Goal: Use online tool/utility: Use online tool/utility

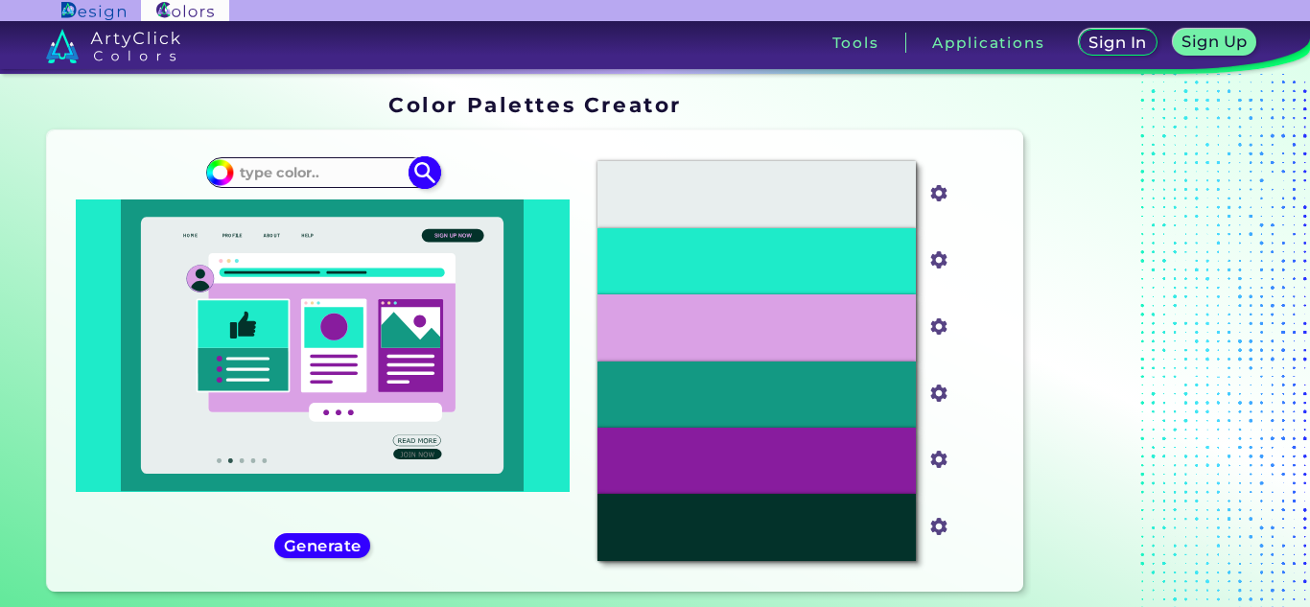
click at [326, 158] on div "#1eebc9" at bounding box center [322, 172] width 232 height 31
click at [327, 166] on input at bounding box center [322, 173] width 178 height 26
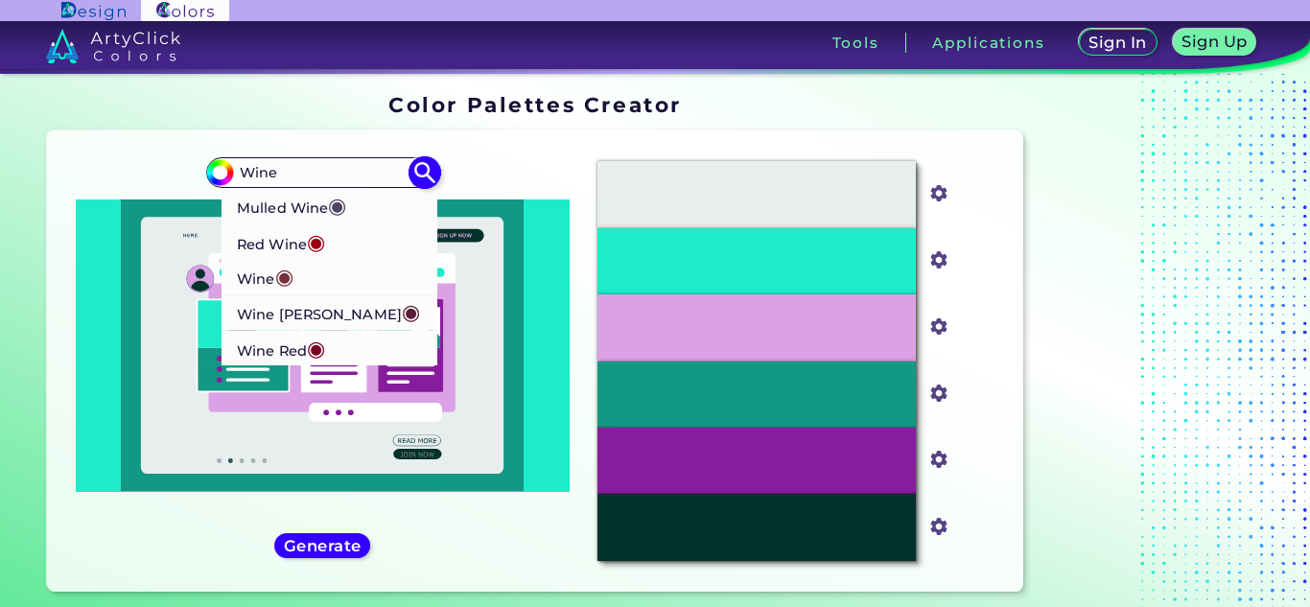
type input "Wine"
click at [285, 352] on p "Wine Red ◉" at bounding box center [281, 348] width 88 height 35
type input "#7b0323"
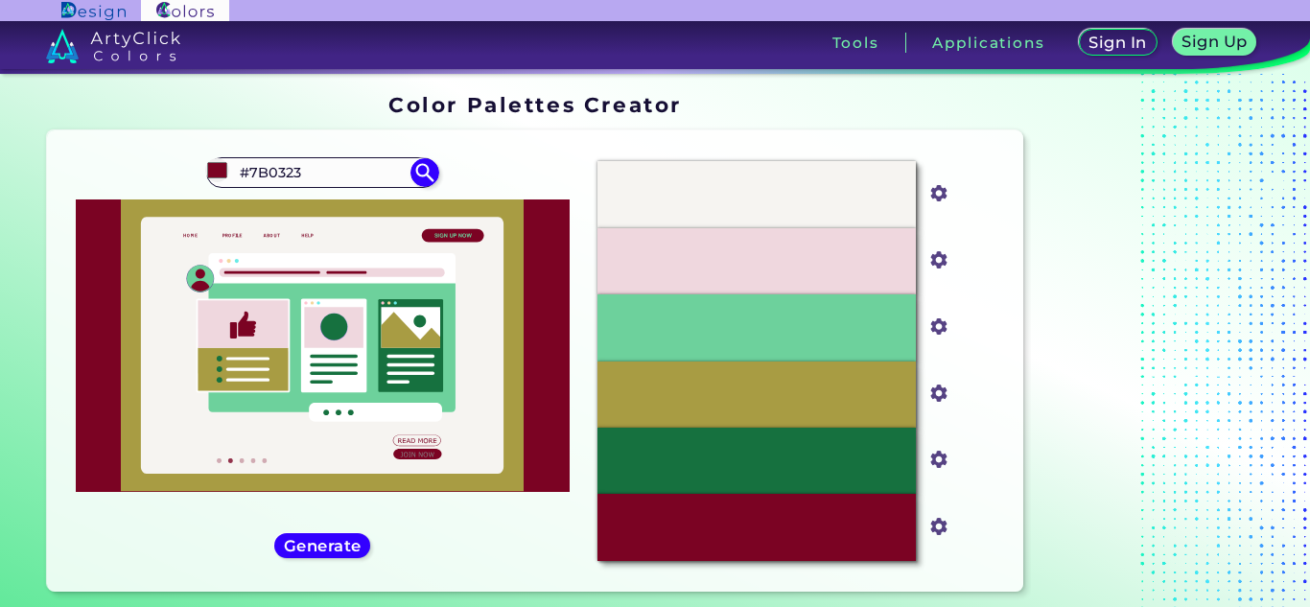
drag, startPoint x: 333, startPoint y: 167, endPoint x: 180, endPoint y: 179, distance: 153.0
click at [180, 179] on div "#7b0323 #7B0323 Mulled Wine ◉ Red Wine ◉ Wine ◉ Wine [PERSON_NAME] ◉ Wine Red ◉" at bounding box center [322, 361] width 520 height 431
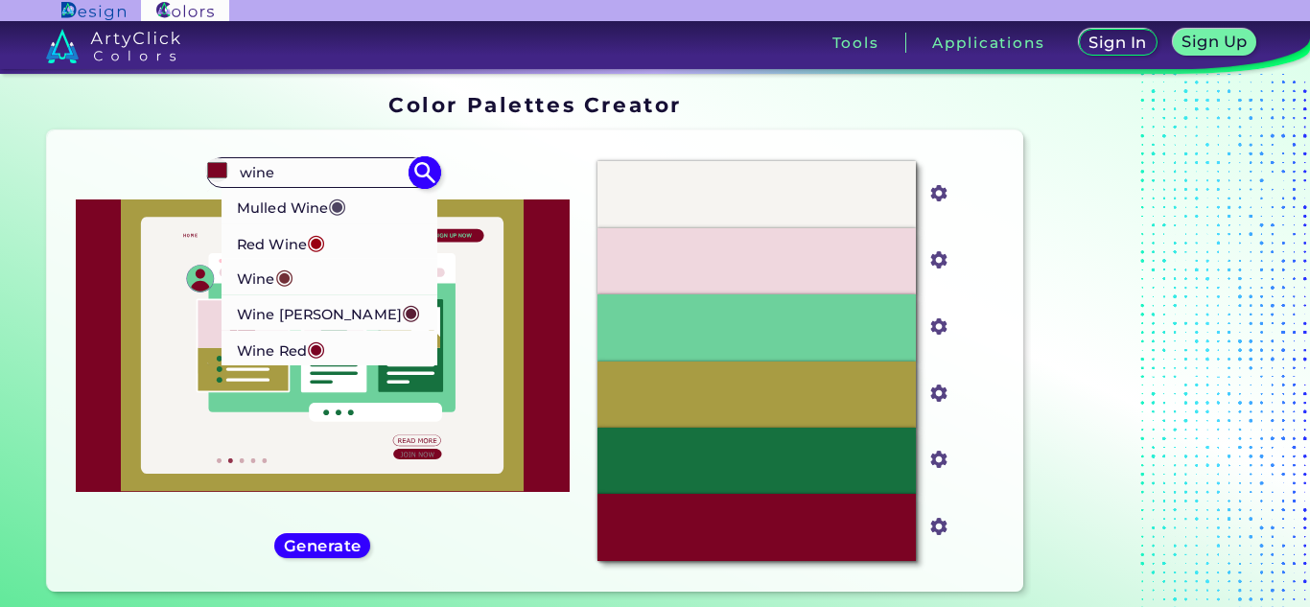
type input "wine"
click at [359, 314] on li "Wine [PERSON_NAME] ◉" at bounding box center [330, 312] width 217 height 35
type input "#591d35"
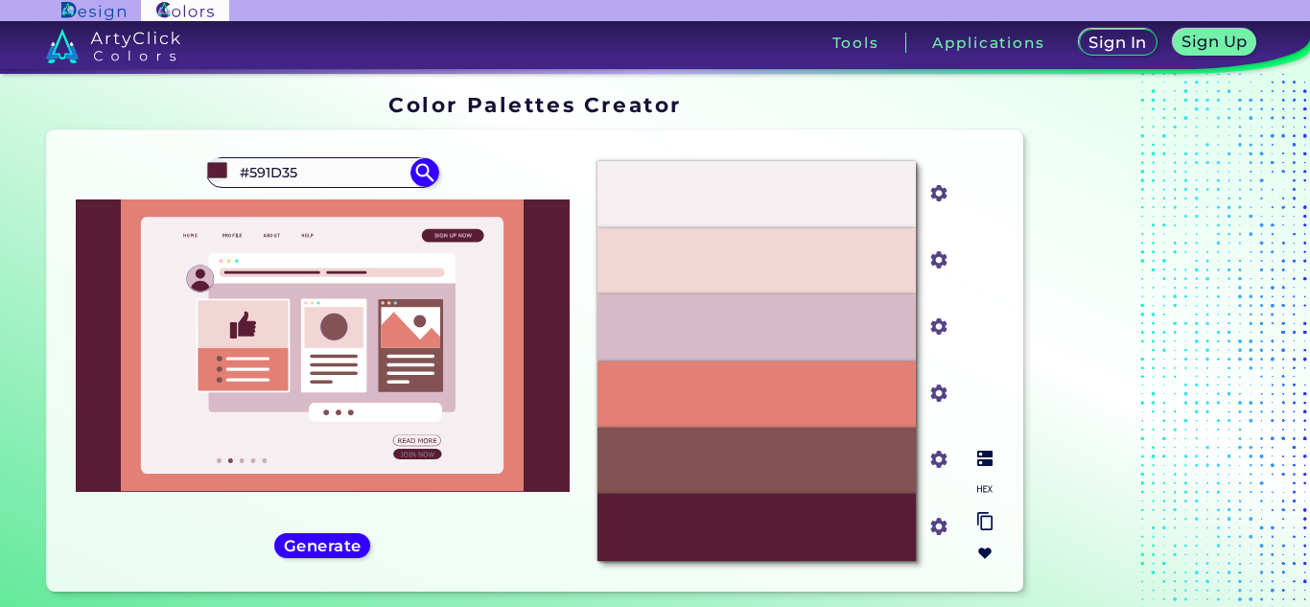
click at [831, 543] on div "#591D35" at bounding box center [756, 527] width 318 height 66
click at [342, 550] on h5 "Generate" at bounding box center [322, 545] width 71 height 14
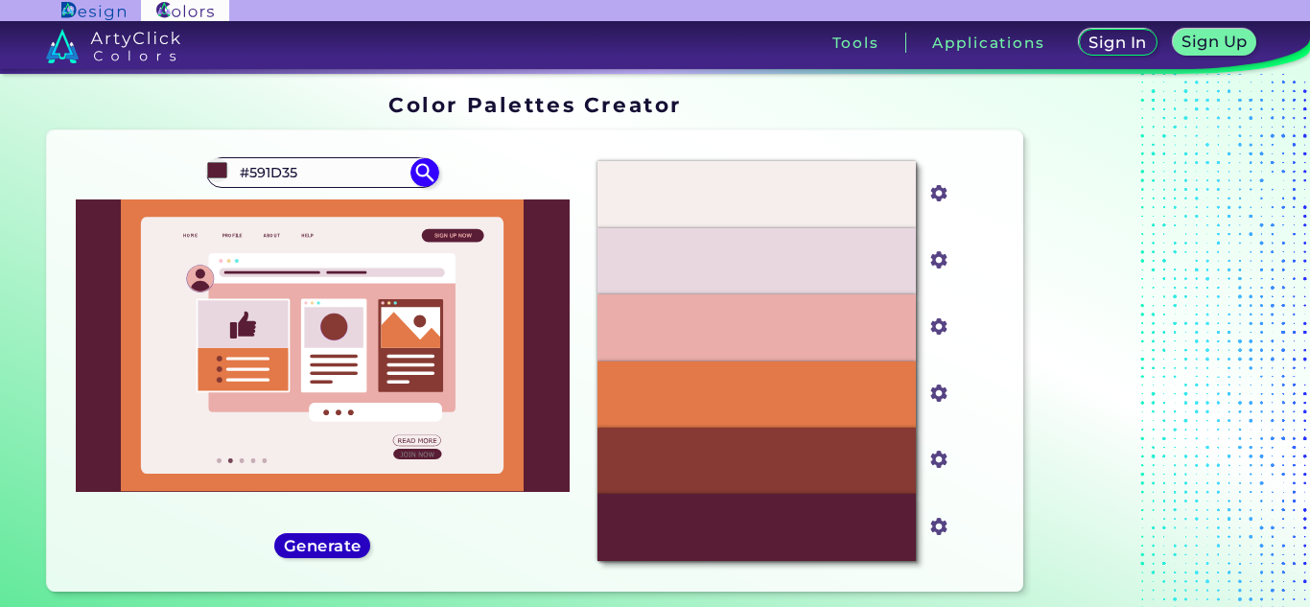
click at [344, 550] on h5 "Generate" at bounding box center [323, 546] width 70 height 14
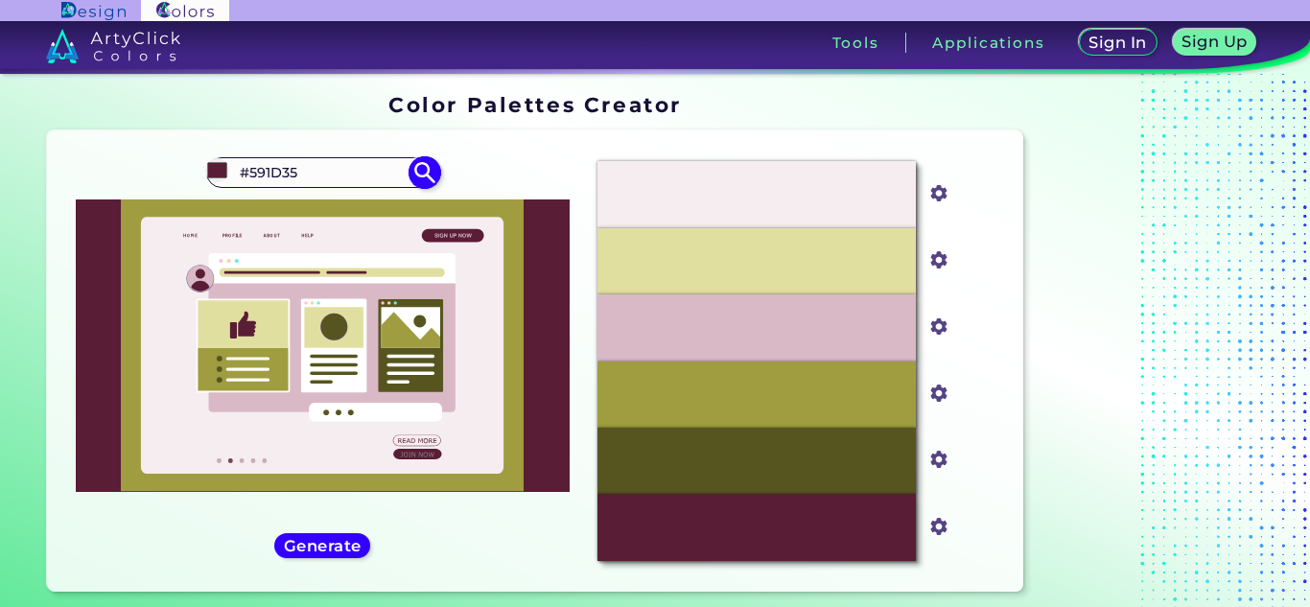
click at [333, 157] on div "#591d35 #591D35 Mulled Wine ◉ Red Wine ◉ Wine ◉ Wine [PERSON_NAME] ◉ Wine Red ◉" at bounding box center [322, 172] width 232 height 31
drag, startPoint x: 330, startPoint y: 165, endPoint x: 63, endPoint y: 178, distance: 266.9
click at [63, 178] on div "#591d35 #591D35 Mulled Wine ◉ Red Wine ◉ Wine ◉ Wine [PERSON_NAME] ◉ Wine Red ◉" at bounding box center [322, 361] width 520 height 431
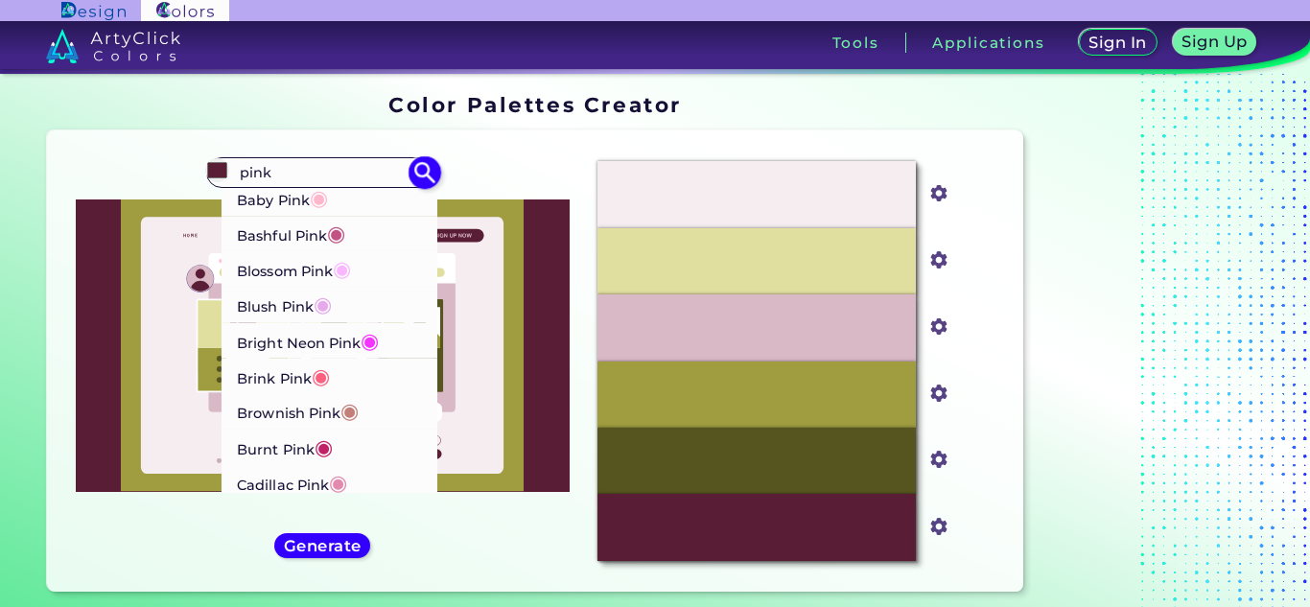
type input "pink"
click at [310, 208] on p "Baby Pink ◉" at bounding box center [282, 197] width 91 height 35
type input "#ffb7ce"
type input "#FFB7CE"
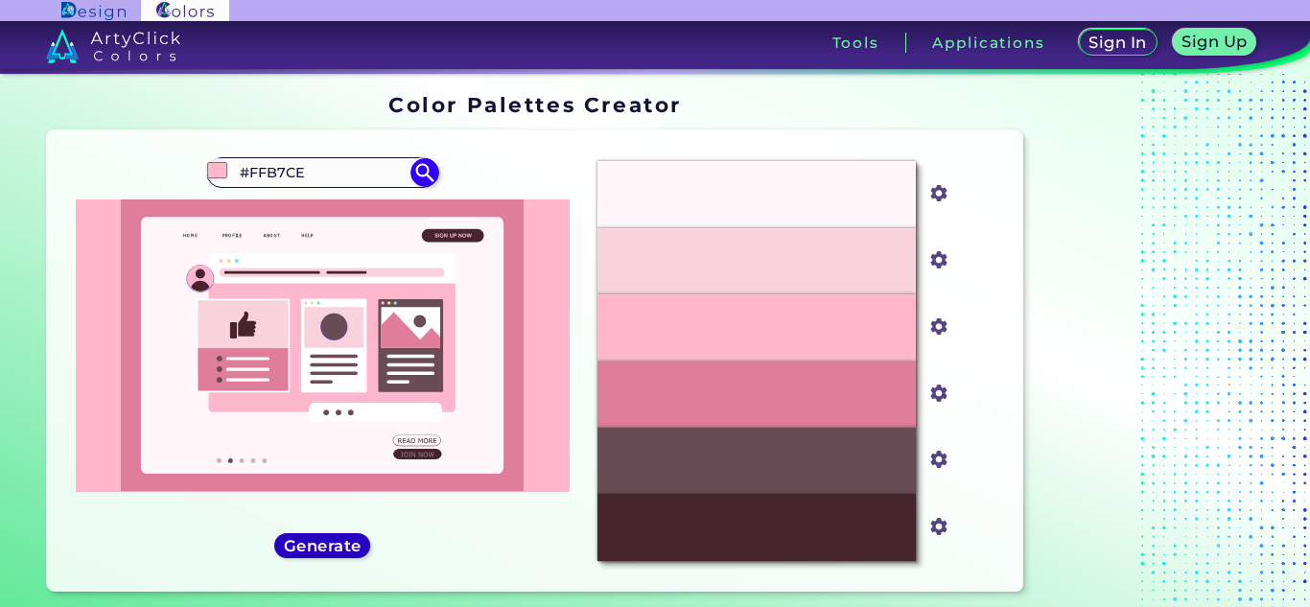
click at [343, 544] on h5 "Generate" at bounding box center [323, 545] width 72 height 14
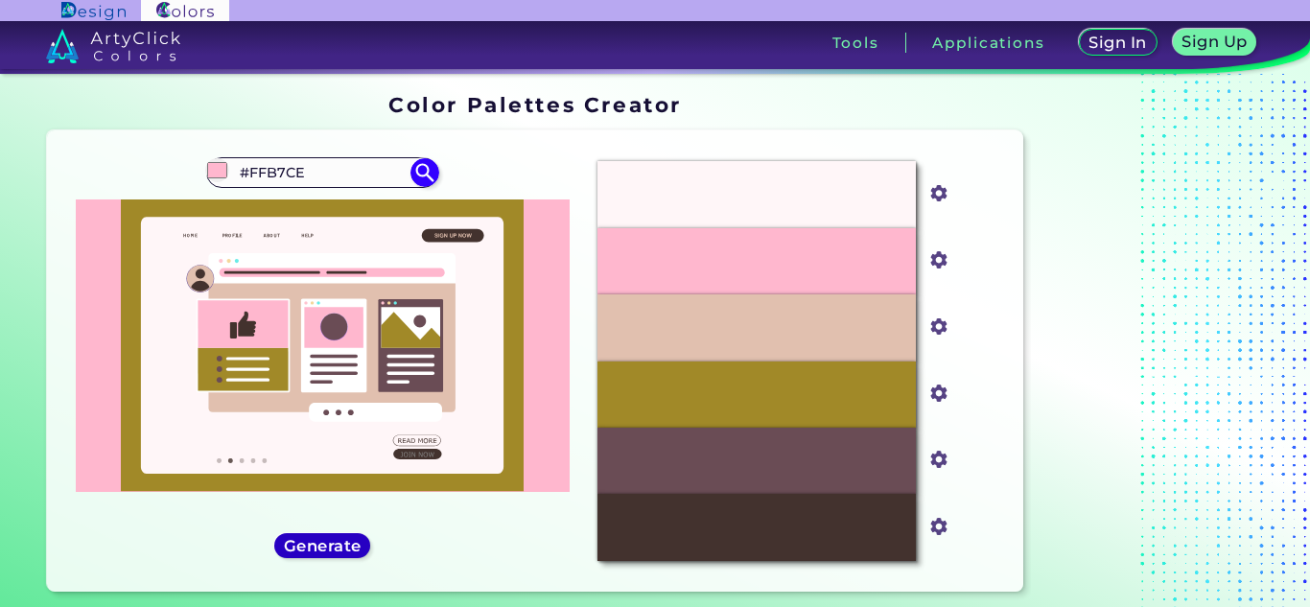
click at [343, 544] on h5 "Generate" at bounding box center [322, 545] width 71 height 14
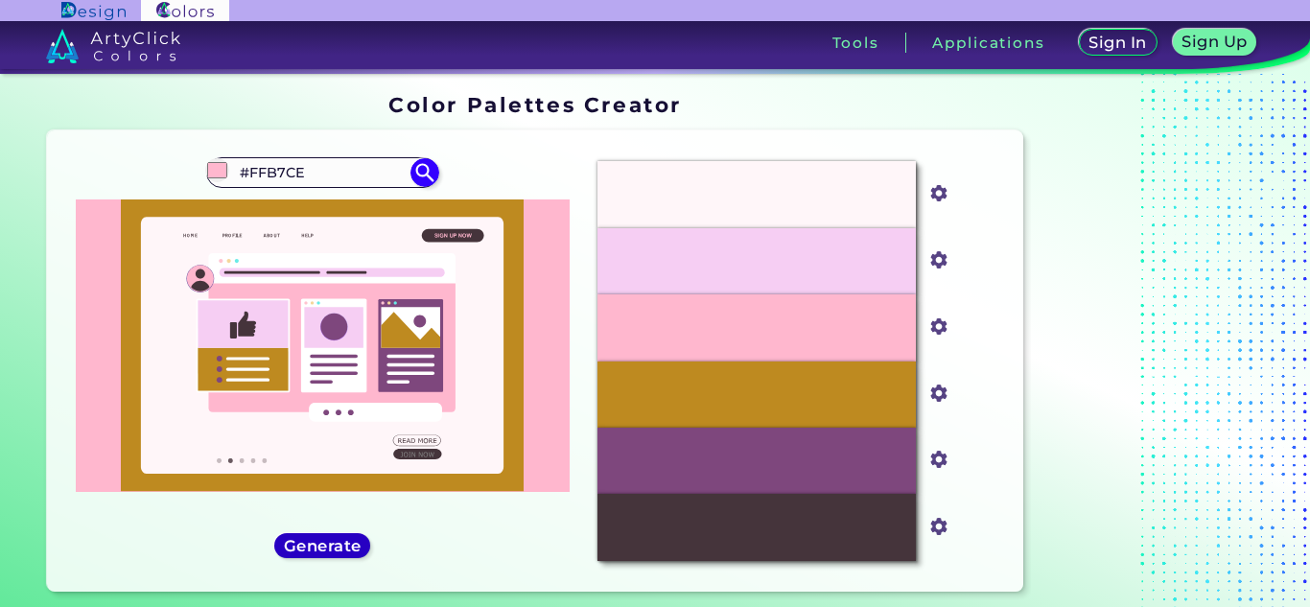
click at [343, 544] on h5 "Generate" at bounding box center [322, 545] width 73 height 14
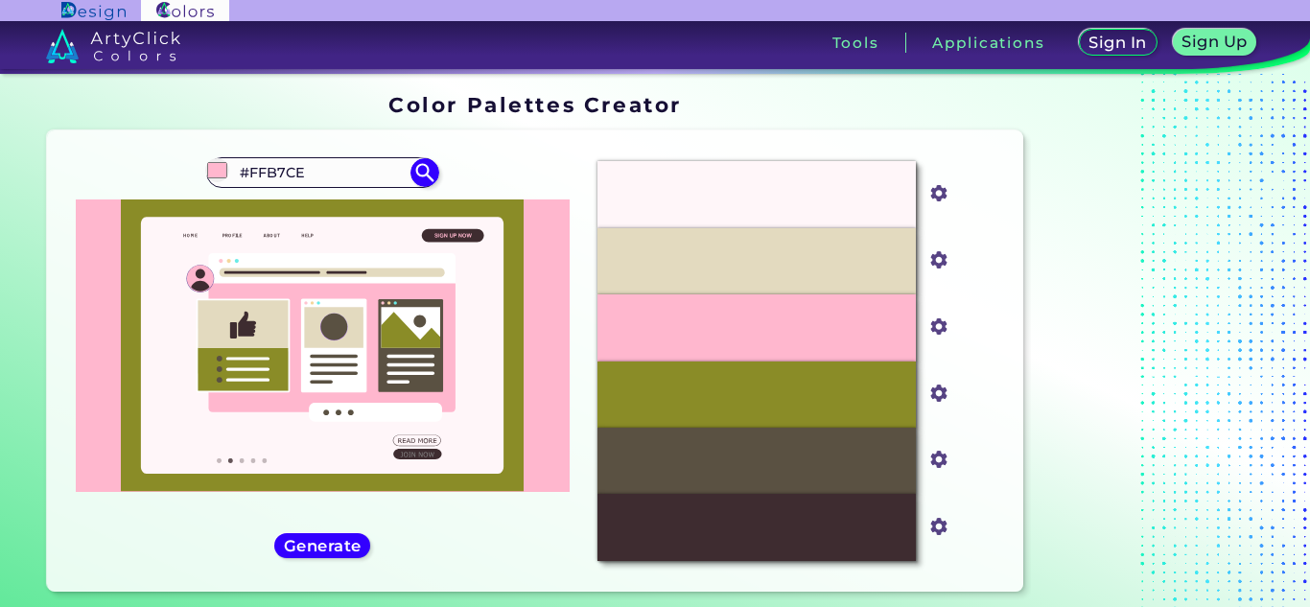
click at [132, 40] on img at bounding box center [113, 46] width 135 height 35
